Goal: Check status: Check status

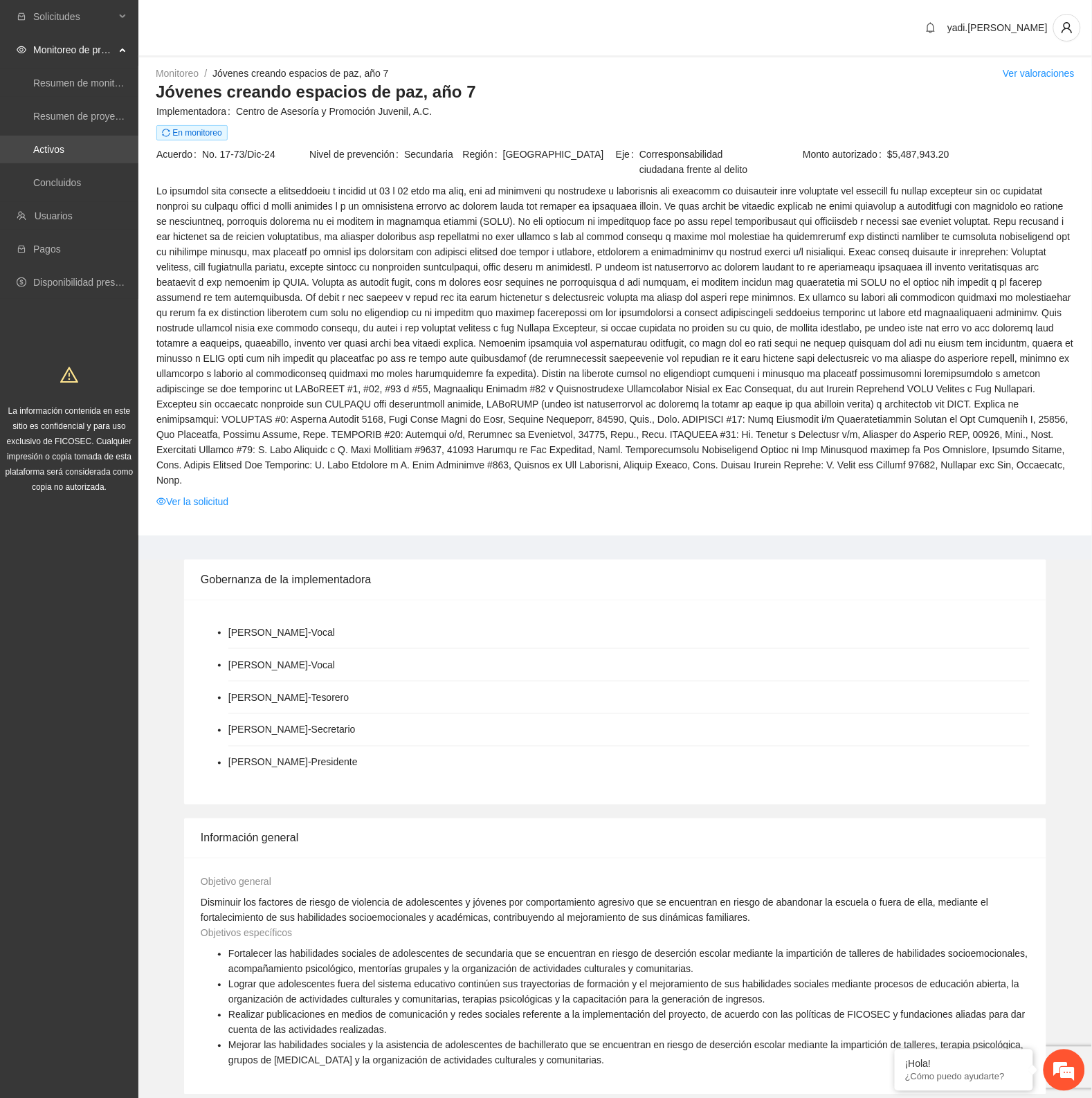
click at [58, 144] on link "Activos" at bounding box center [48, 149] width 31 height 11
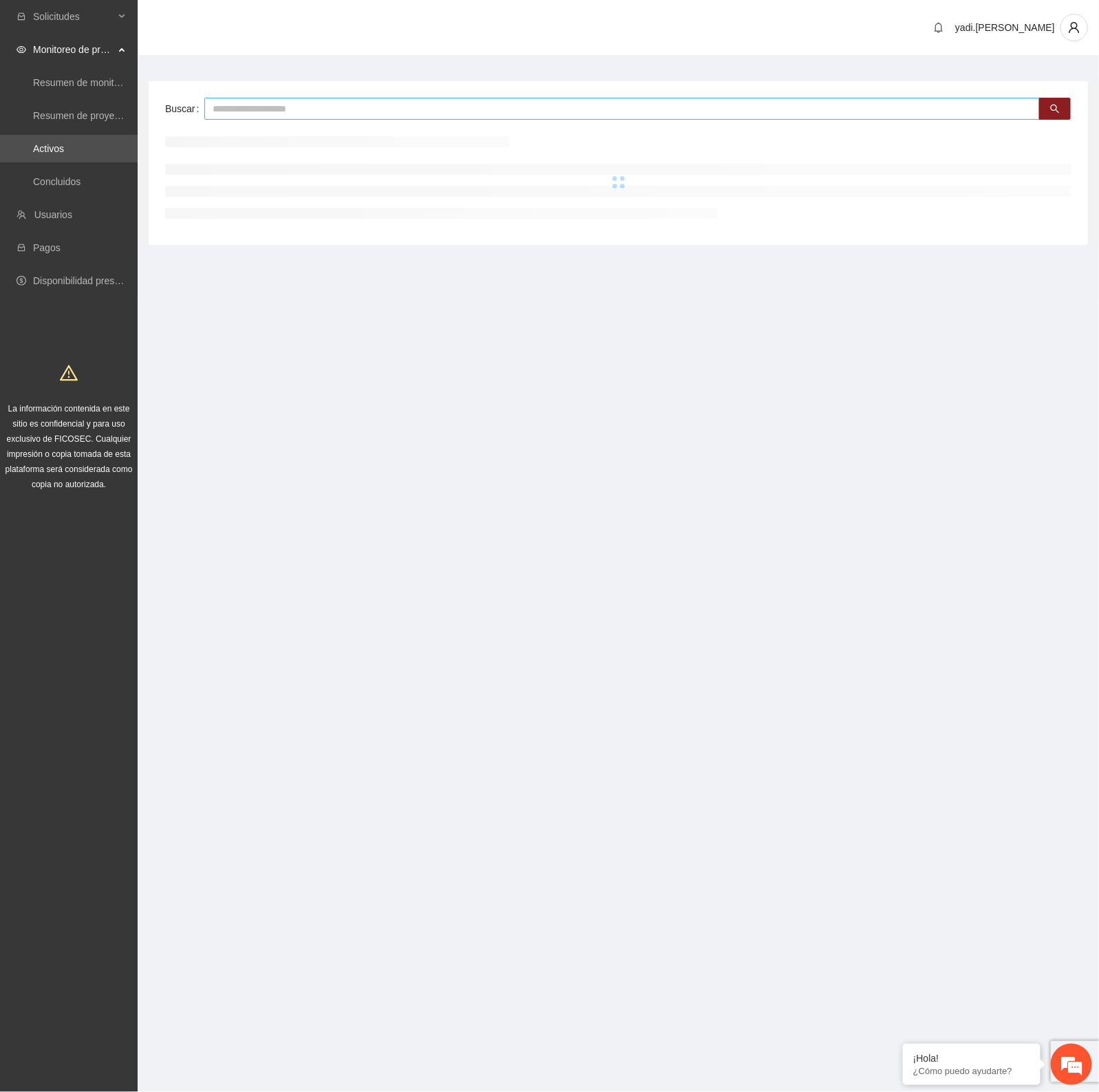
click at [318, 112] on input "text" at bounding box center [622, 108] width 835 height 22
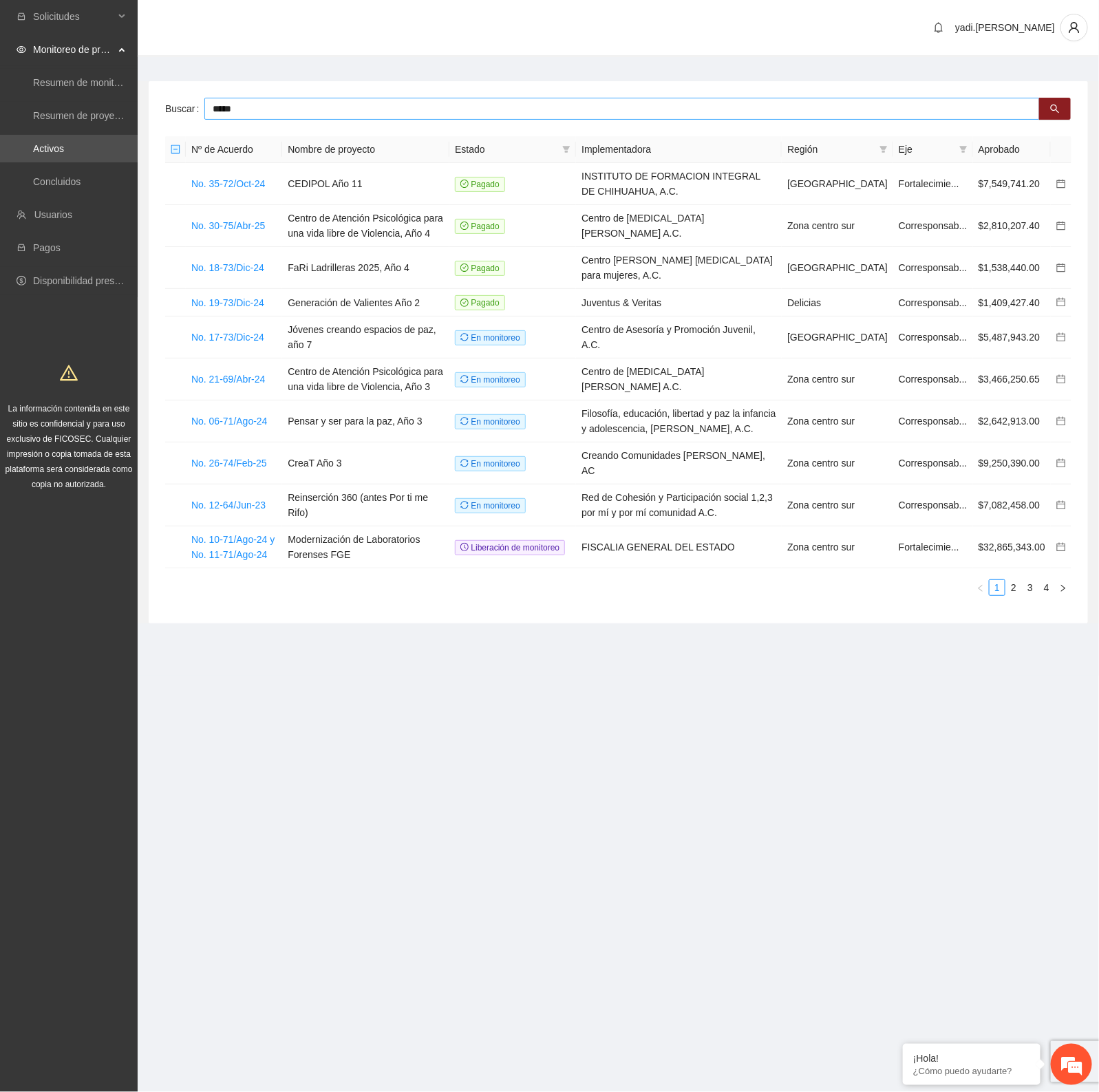
type input "*****"
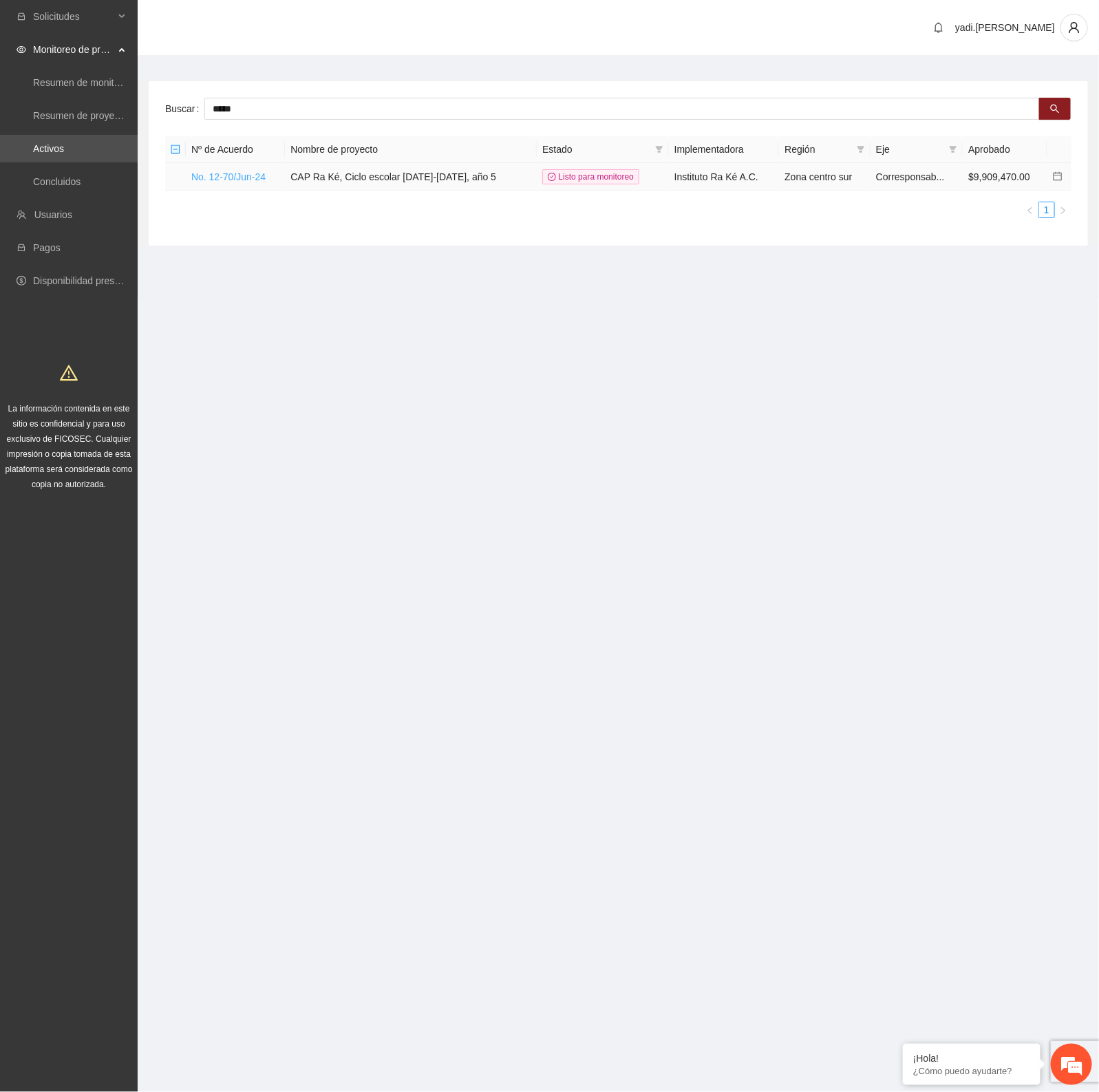
click at [232, 174] on link "No. 12-70/Jun-24" at bounding box center [228, 177] width 74 height 11
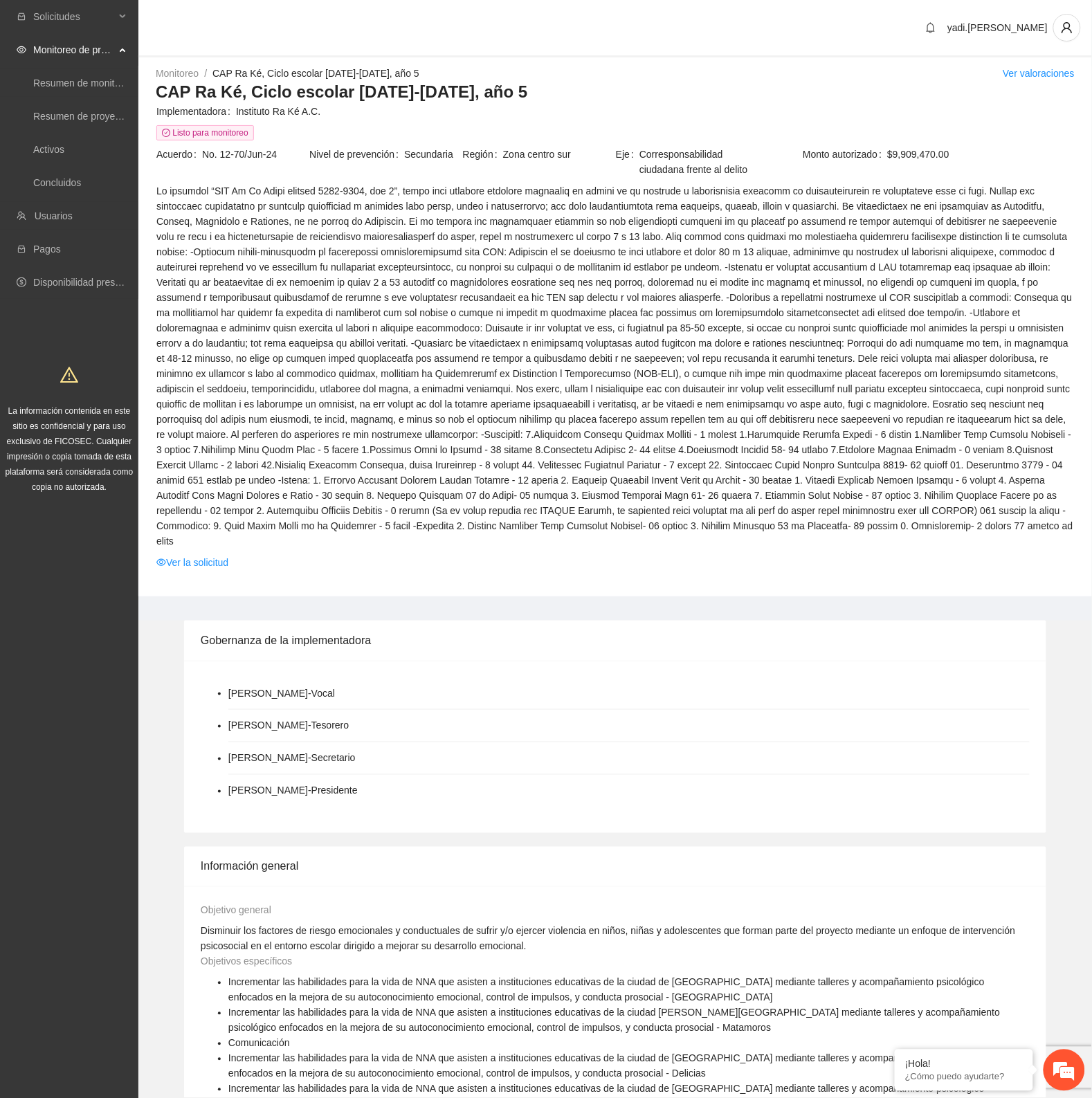
click at [702, 290] on span at bounding box center [615, 366] width 917 height 366
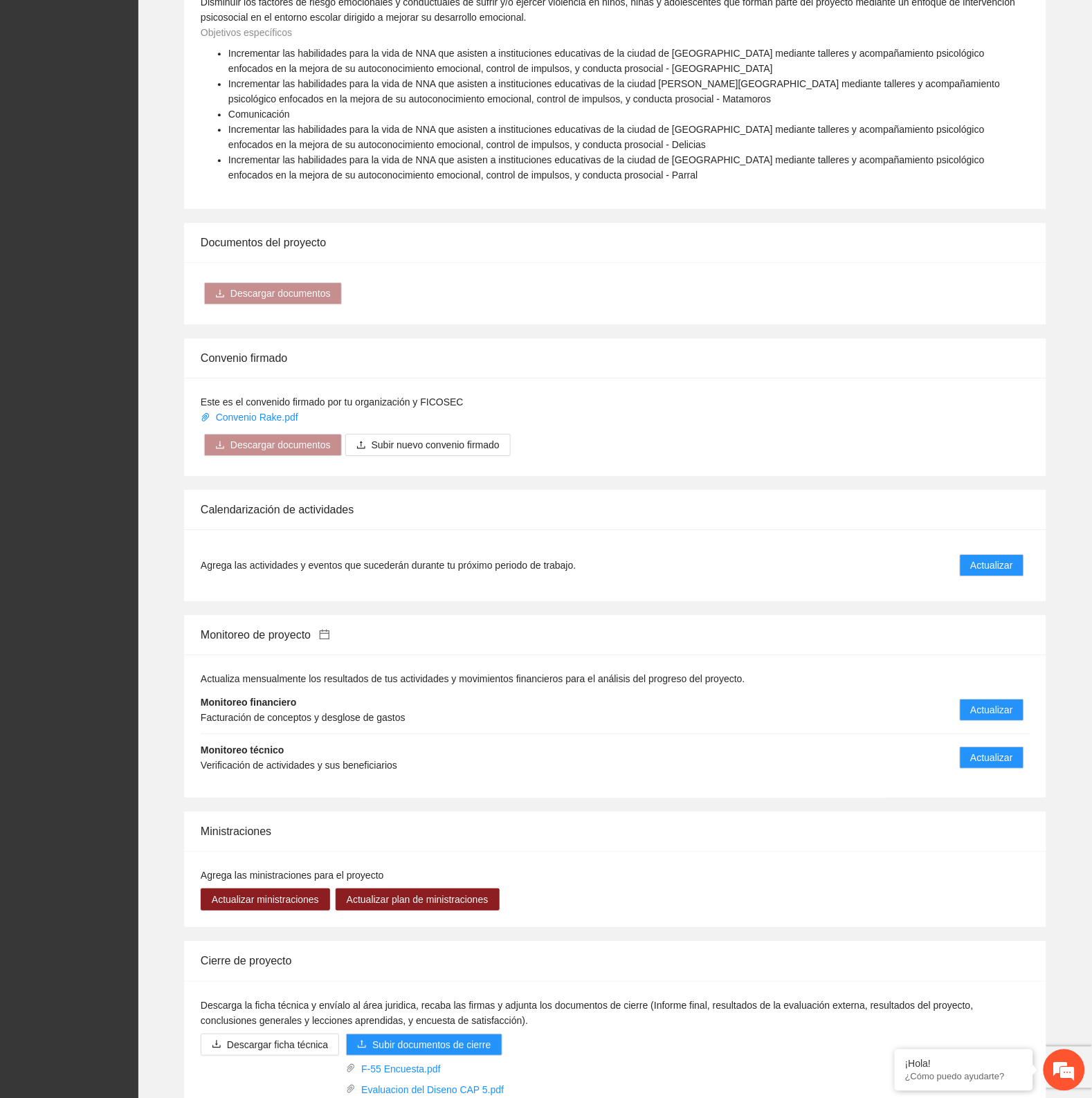
scroll to position [951, 0]
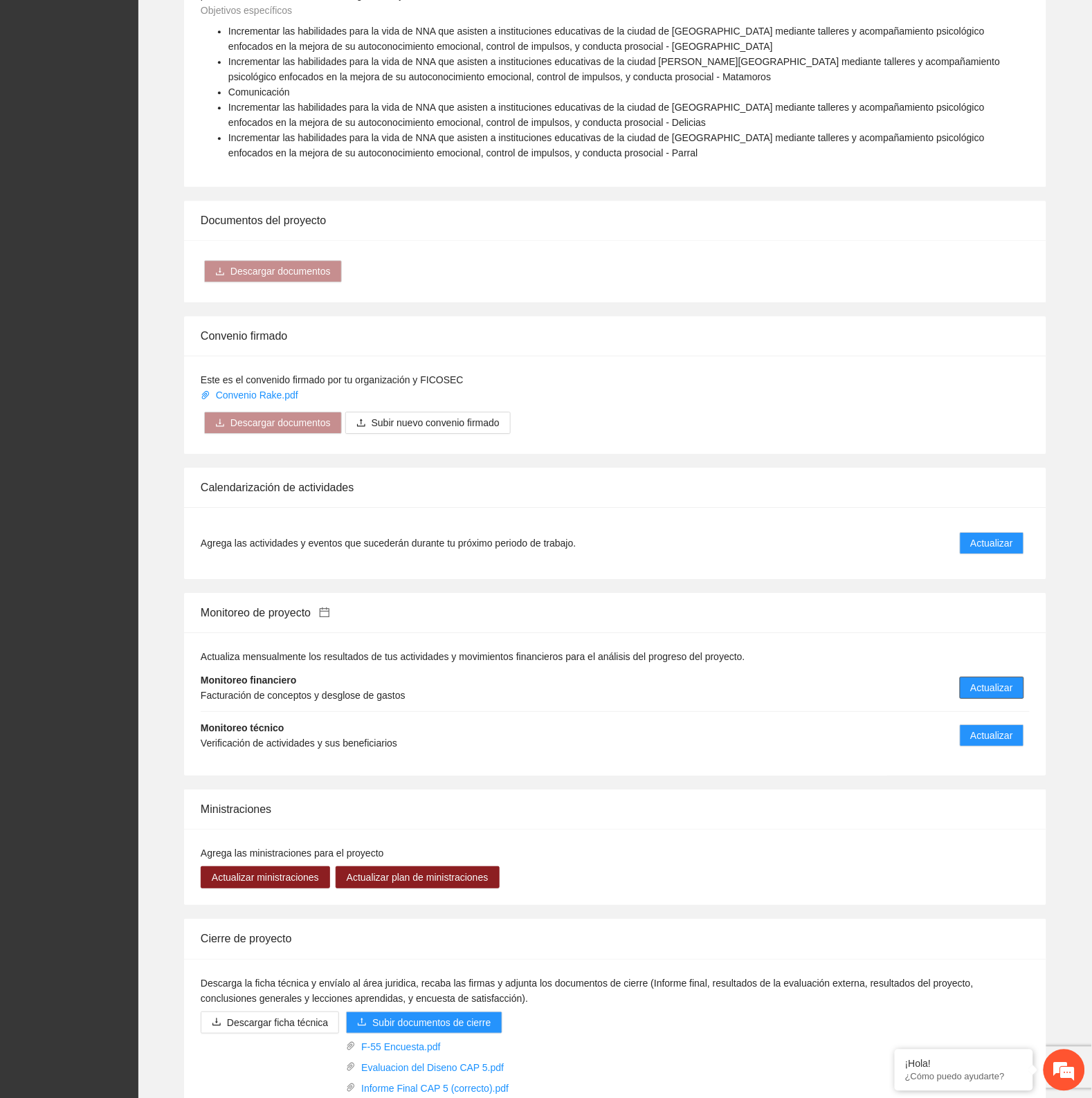
click at [1001, 680] on span "Actualizar" at bounding box center [992, 688] width 42 height 15
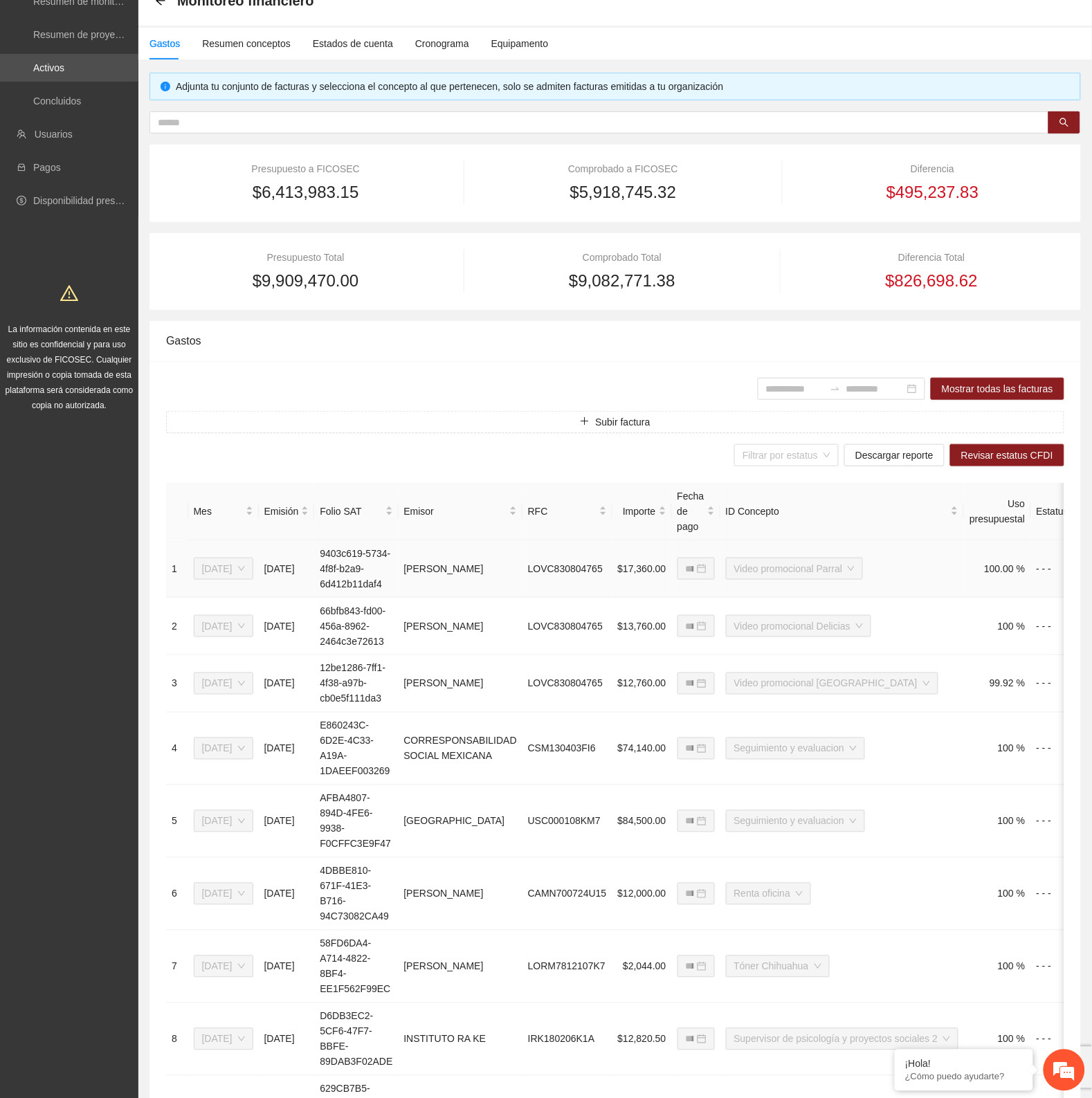
scroll to position [87, 0]
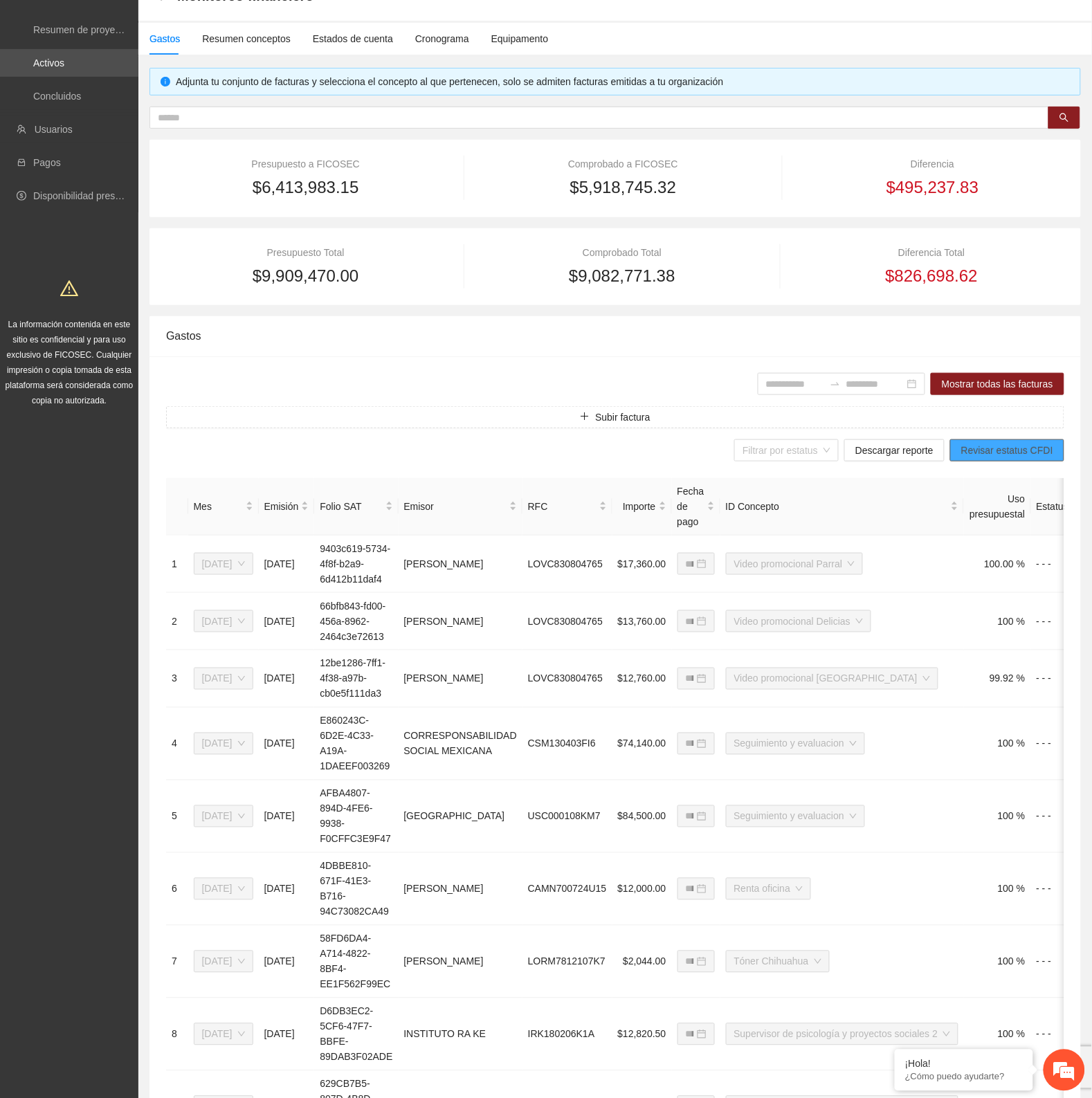
click at [1005, 451] on span "Revisar estatus CFDI" at bounding box center [1007, 450] width 92 height 15
